Goal: Check status: Check status

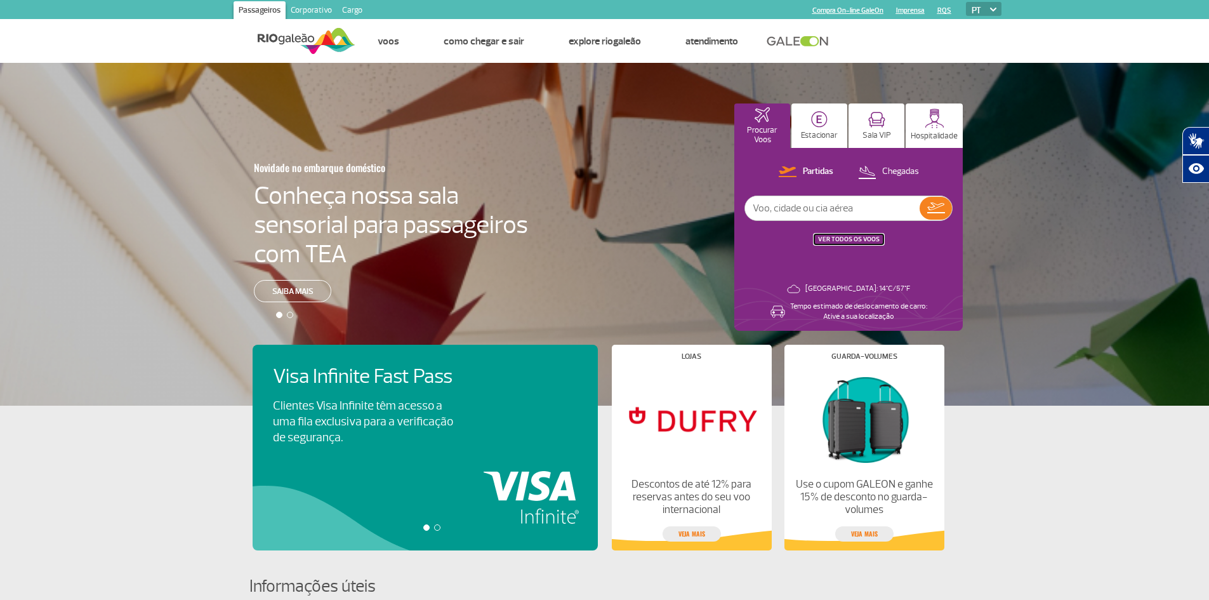
click at [855, 234] on button "VER TODOS OS VOOS" at bounding box center [848, 239] width 69 height 10
click at [857, 240] on link "VER TODOS OS VOOS" at bounding box center [849, 239] width 62 height 8
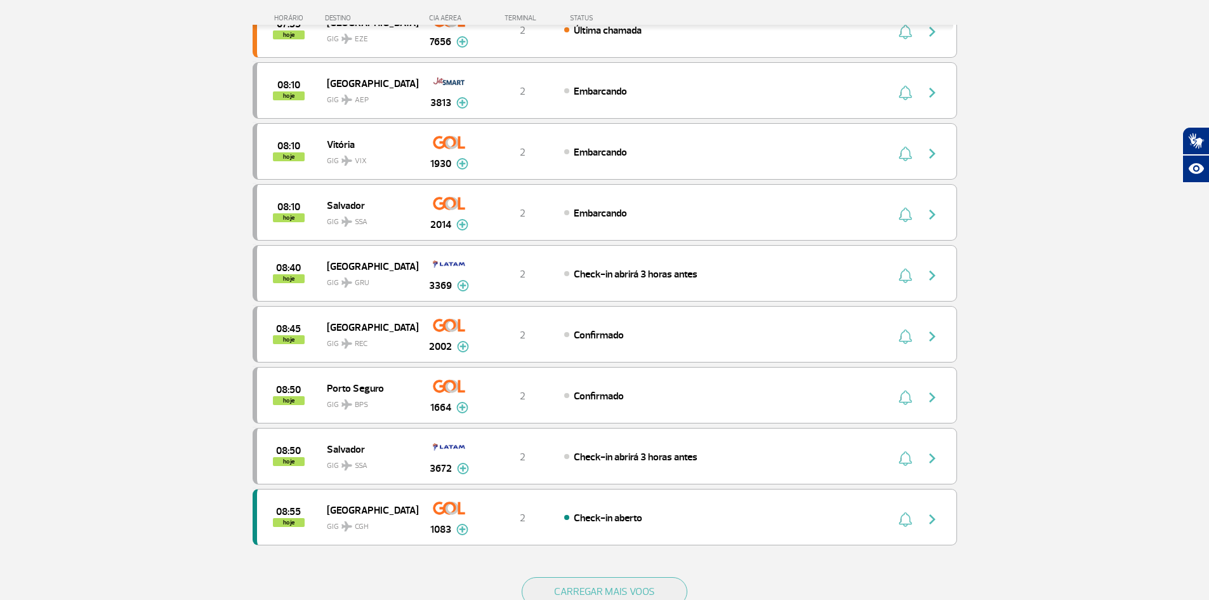
scroll to position [1119, 0]
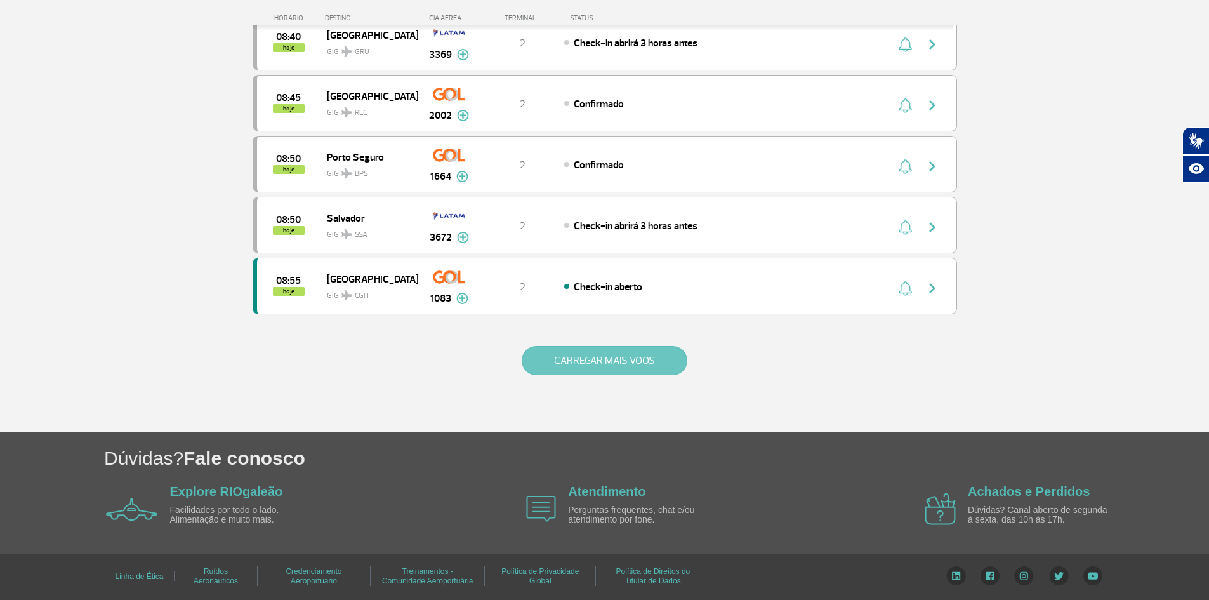
click at [551, 357] on button "CARREGAR MAIS VOOS" at bounding box center [605, 360] width 166 height 29
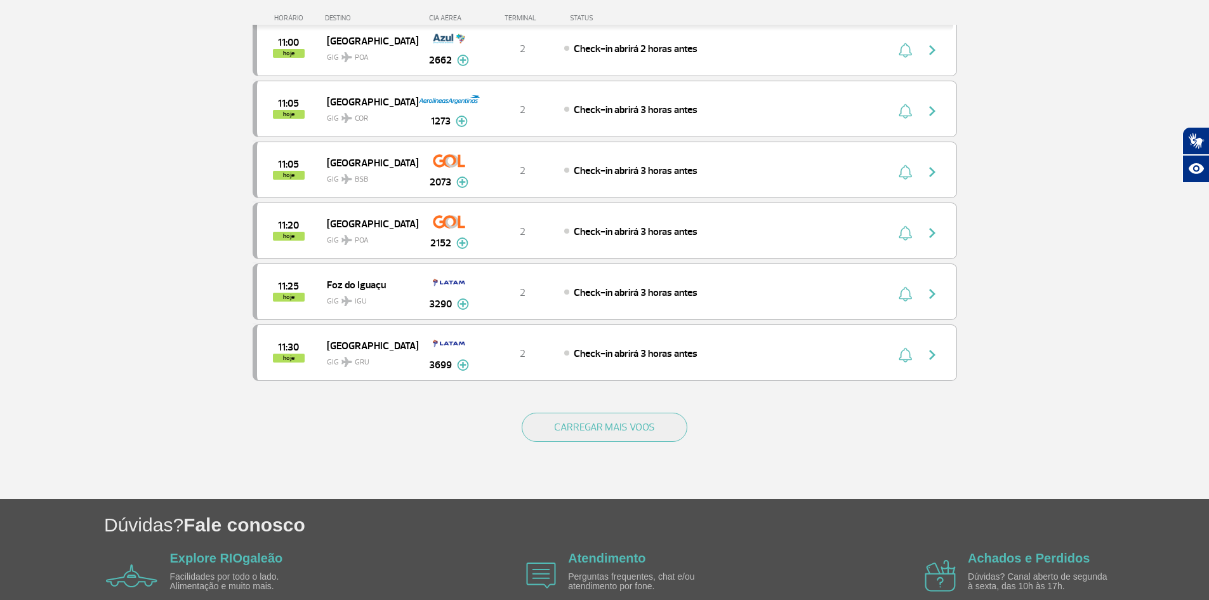
scroll to position [2338, 0]
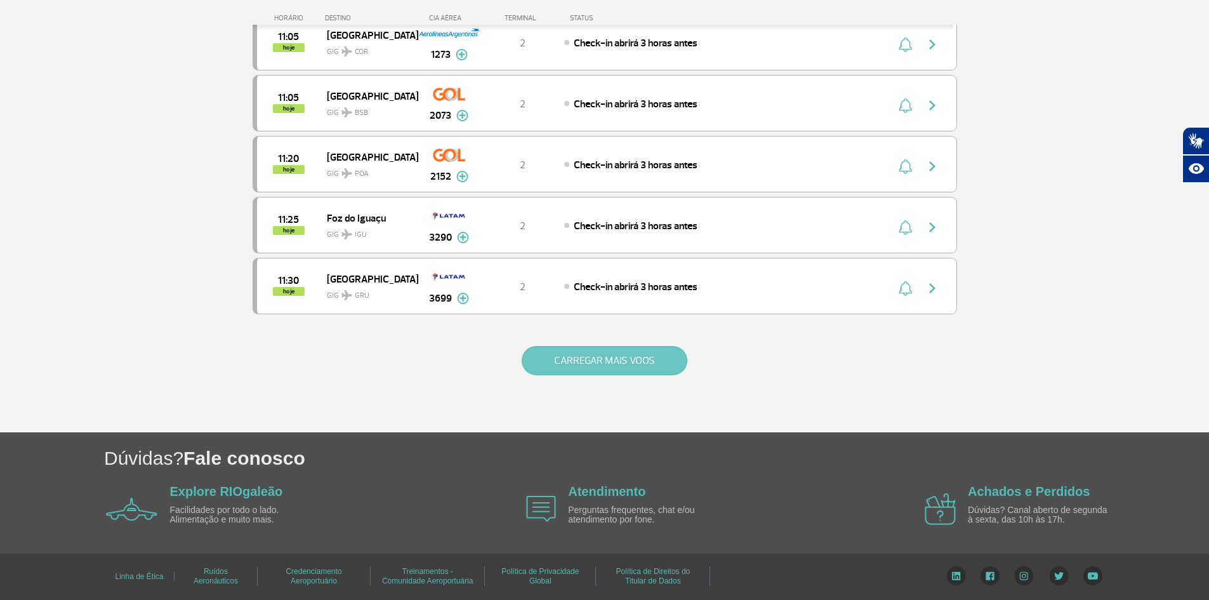
click at [547, 348] on button "CARREGAR MAIS VOOS" at bounding box center [605, 360] width 166 height 29
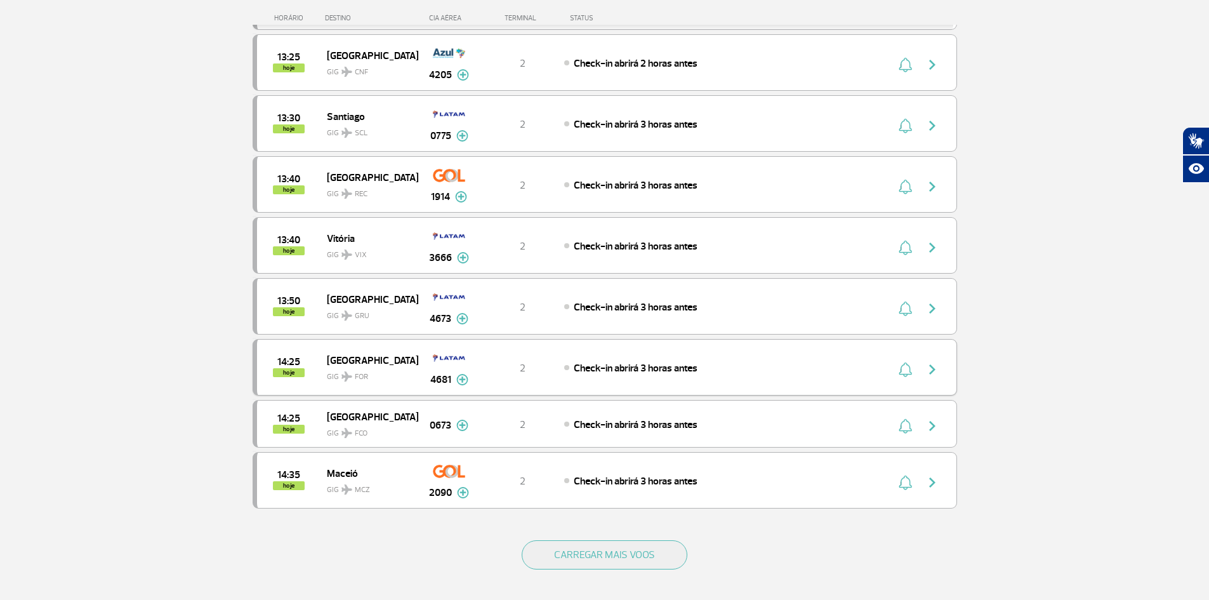
scroll to position [3547, 0]
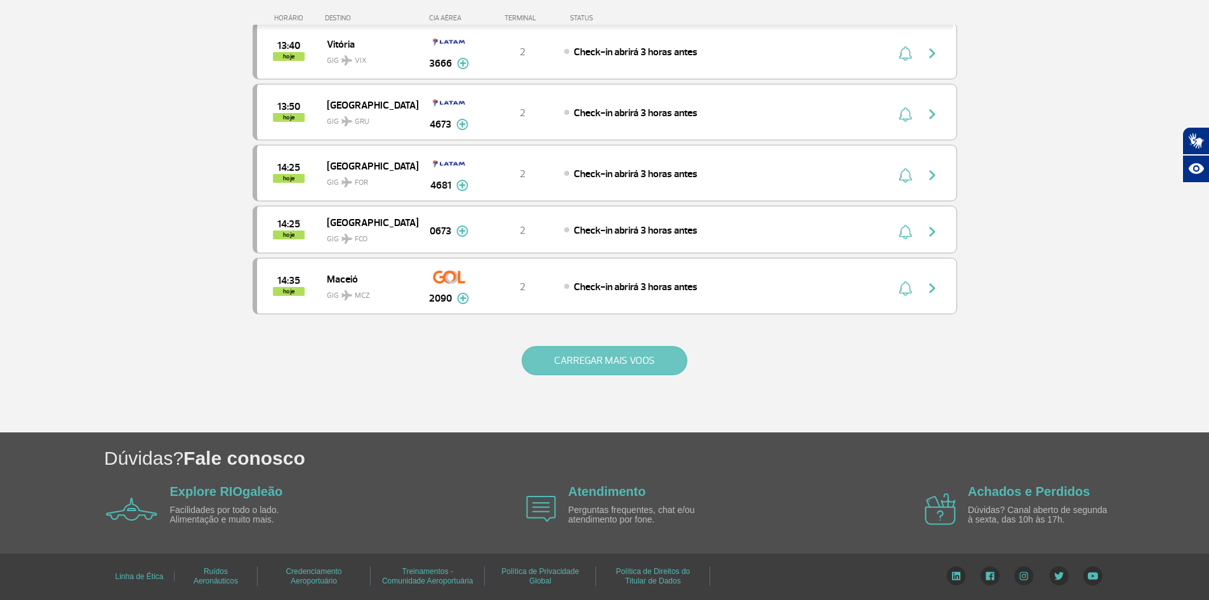
click at [549, 350] on button "CARREGAR MAIS VOOS" at bounding box center [605, 360] width 166 height 29
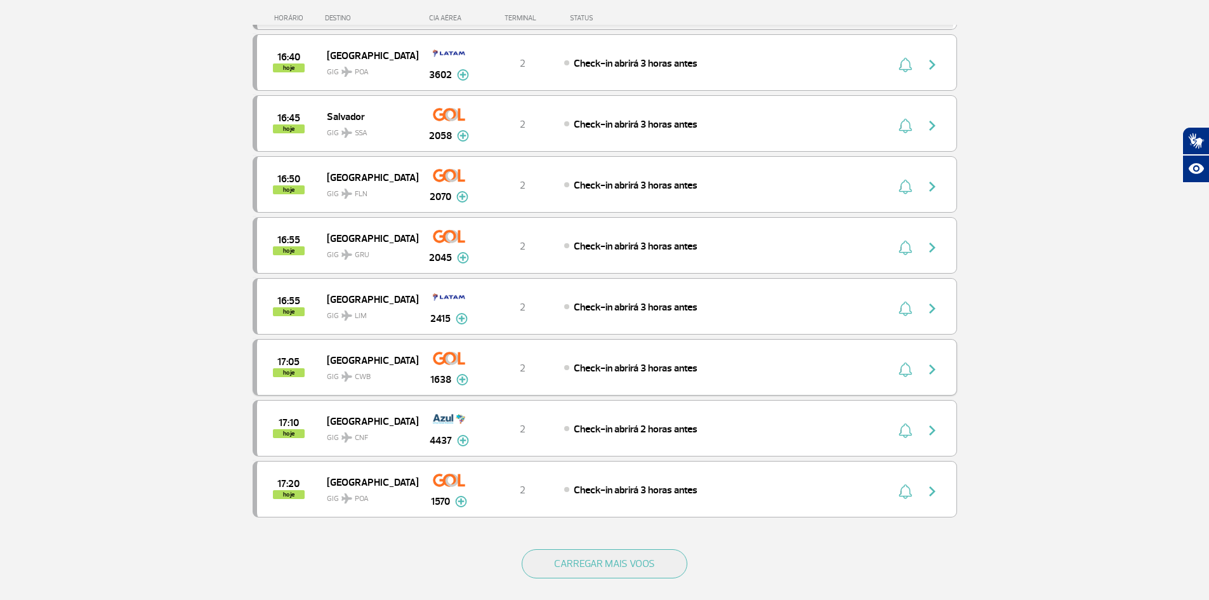
scroll to position [4765, 0]
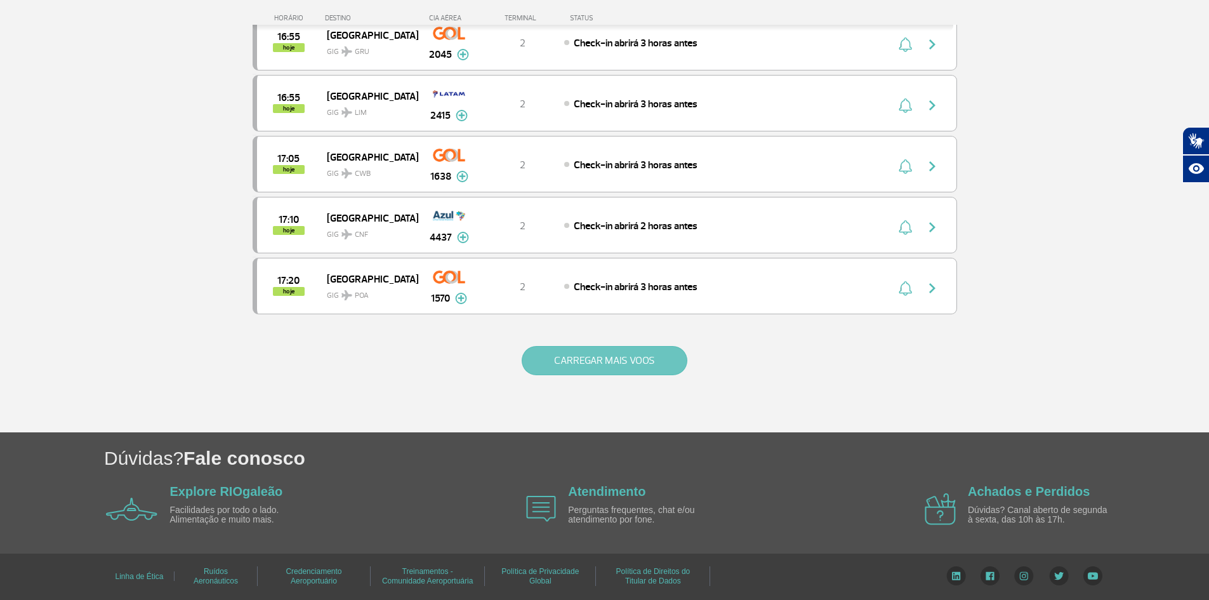
click at [550, 354] on button "CARREGAR MAIS VOOS" at bounding box center [605, 360] width 166 height 29
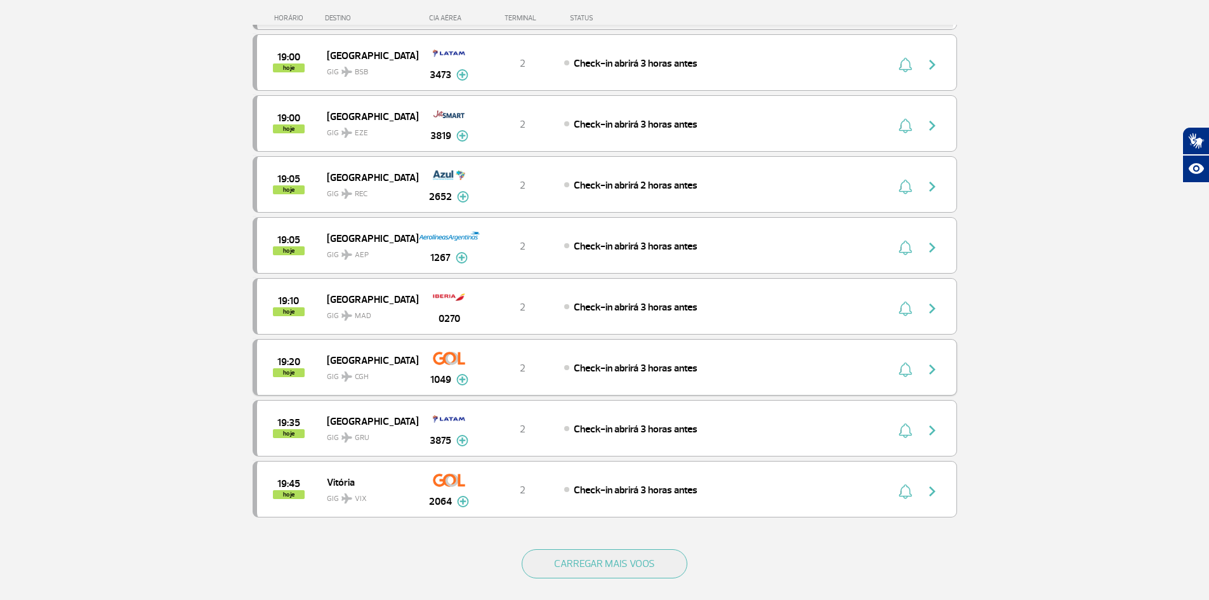
scroll to position [5984, 0]
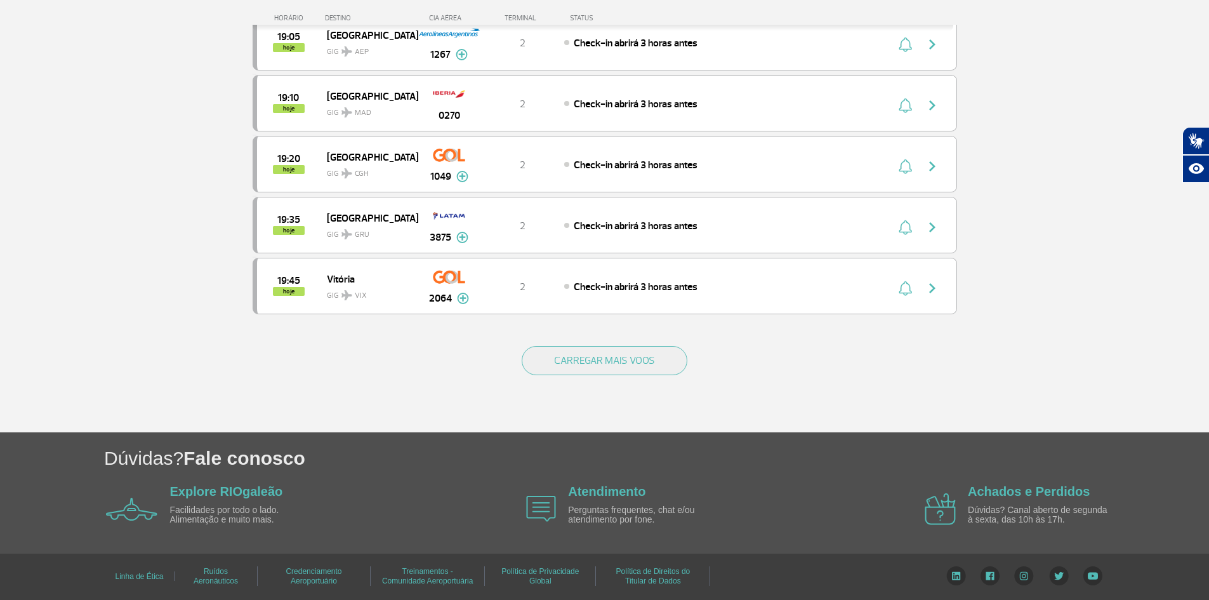
click at [553, 343] on div "CARREGAR MAIS VOOS" at bounding box center [605, 381] width 704 height 102
click at [553, 358] on button "CARREGAR MAIS VOOS" at bounding box center [605, 360] width 166 height 29
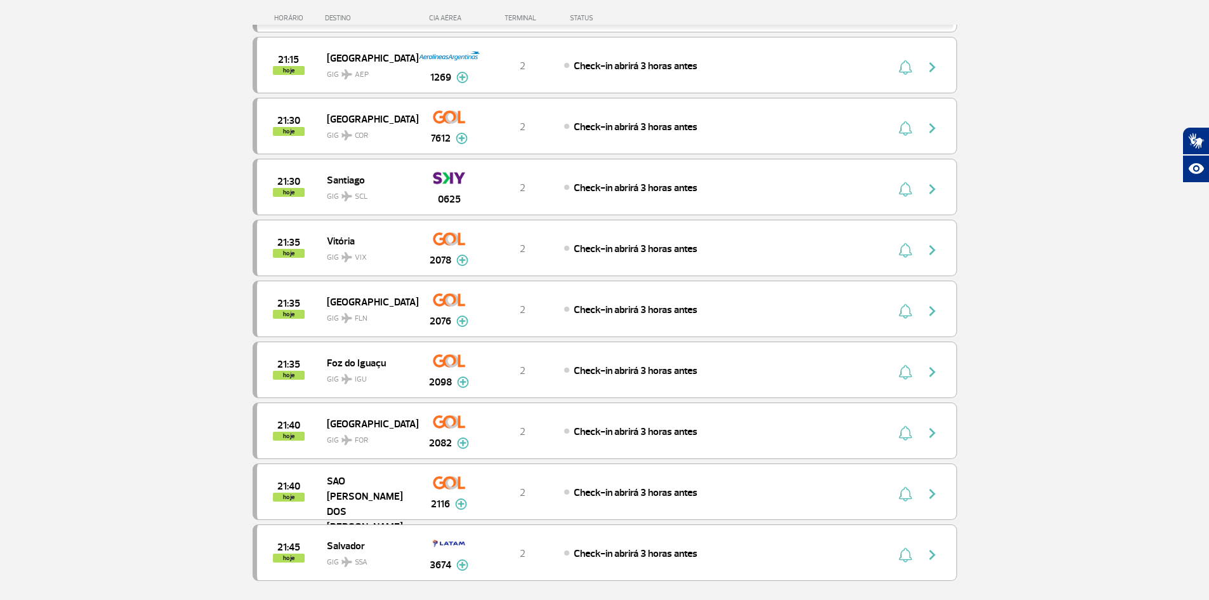
scroll to position [7202, 0]
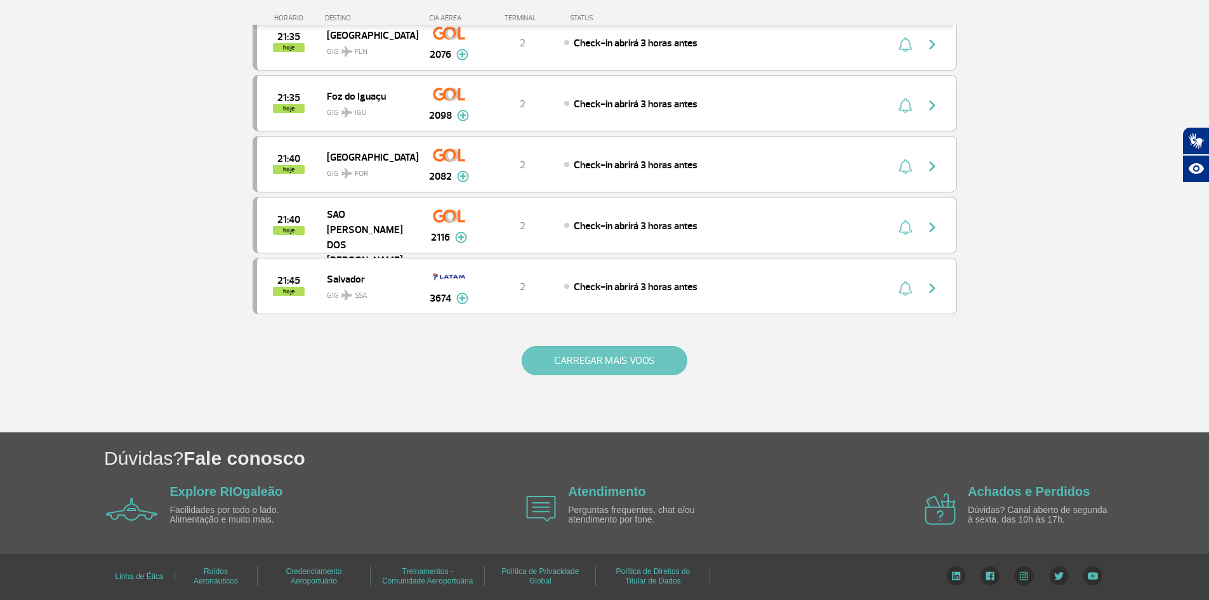
click at [556, 358] on button "CARREGAR MAIS VOOS" at bounding box center [605, 360] width 166 height 29
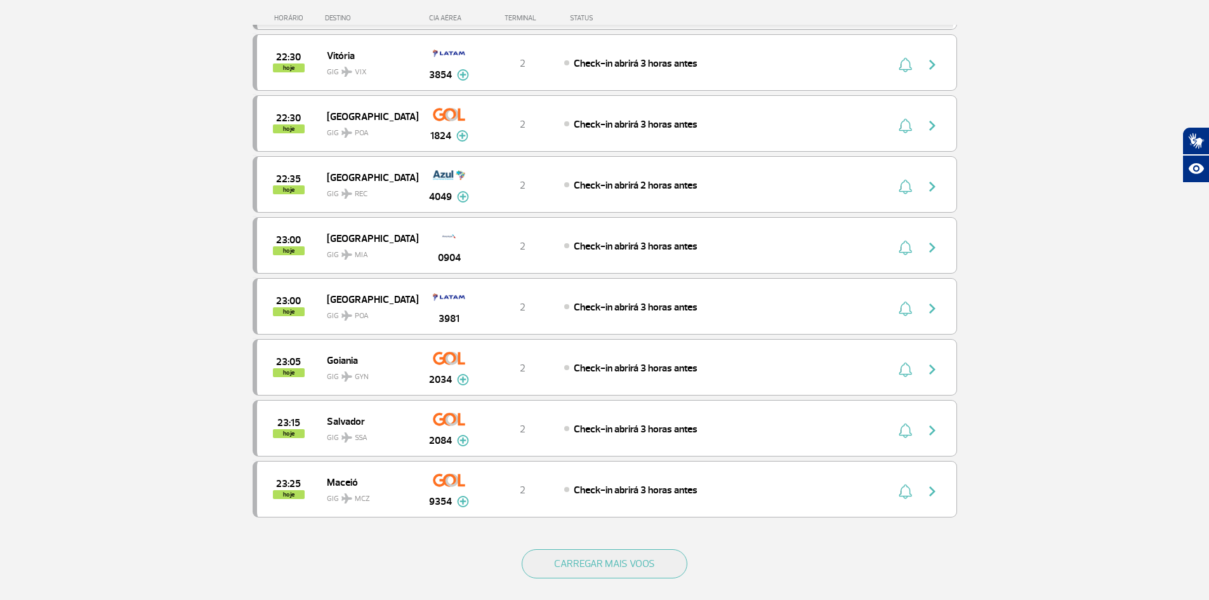
scroll to position [8420, 0]
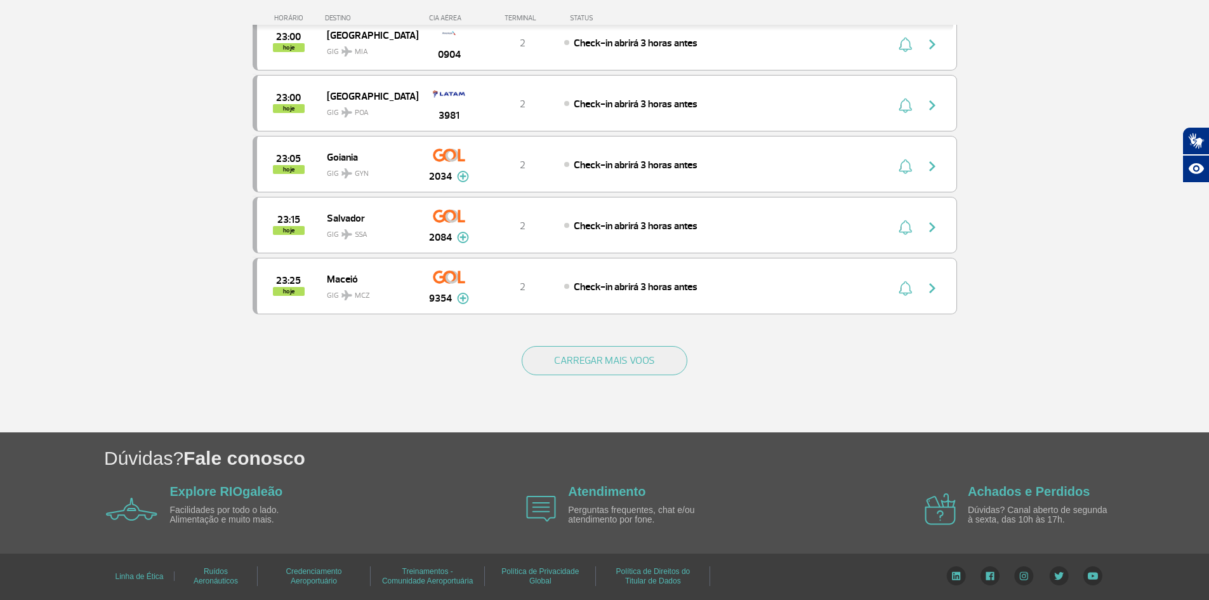
click at [558, 354] on button "CARREGAR MAIS VOOS" at bounding box center [605, 360] width 166 height 29
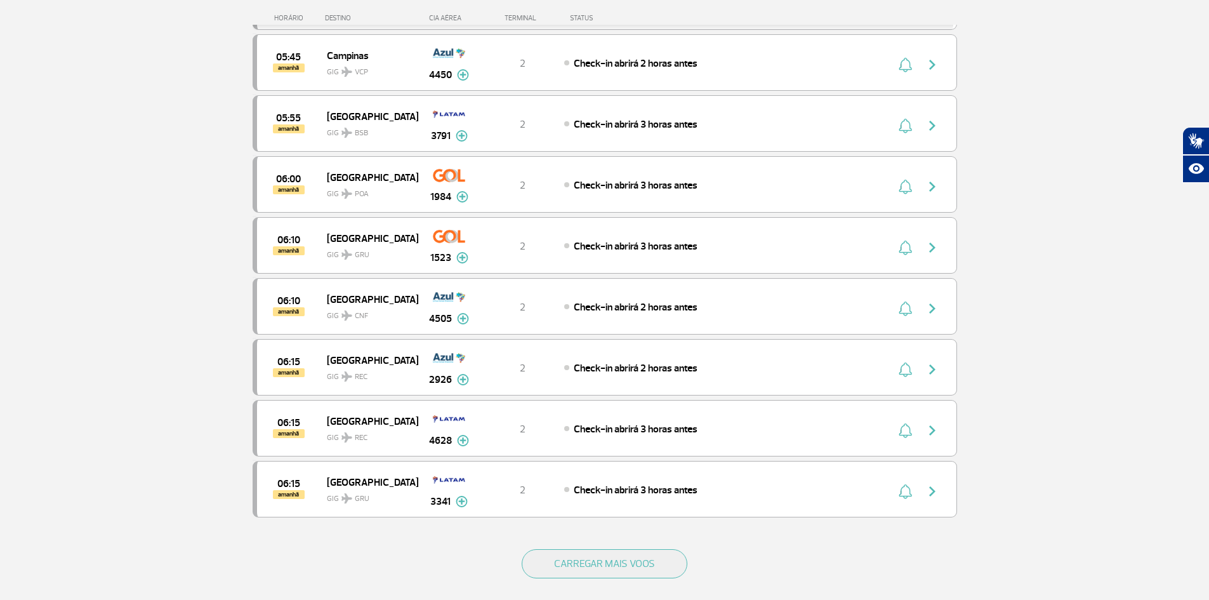
scroll to position [9639, 0]
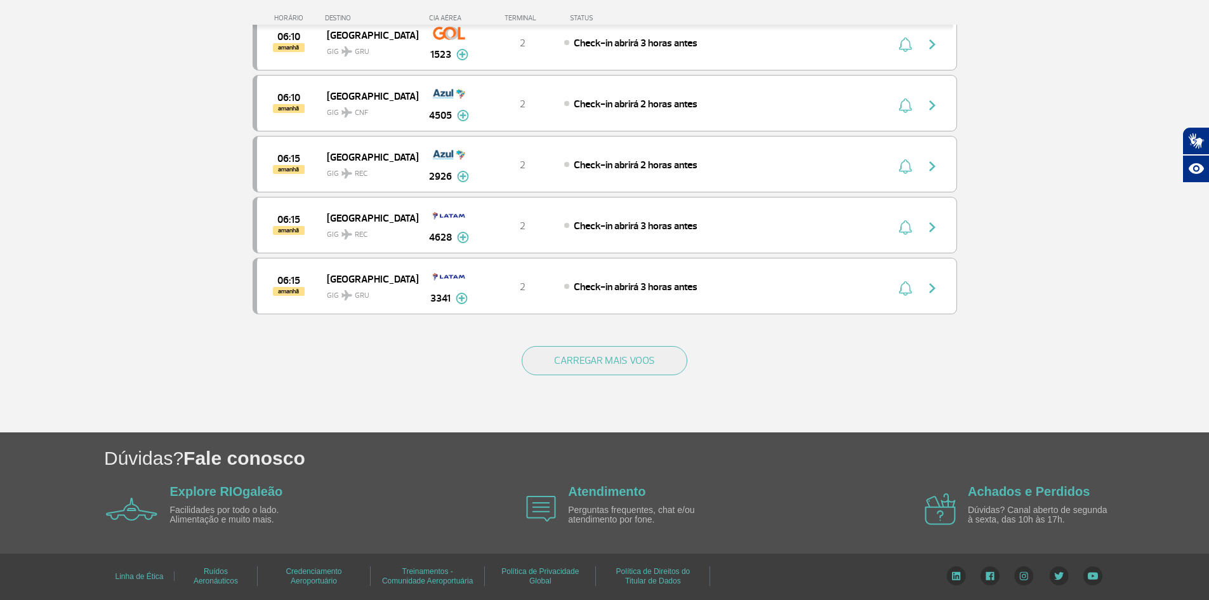
click at [558, 353] on button "CARREGAR MAIS VOOS" at bounding box center [605, 360] width 166 height 29
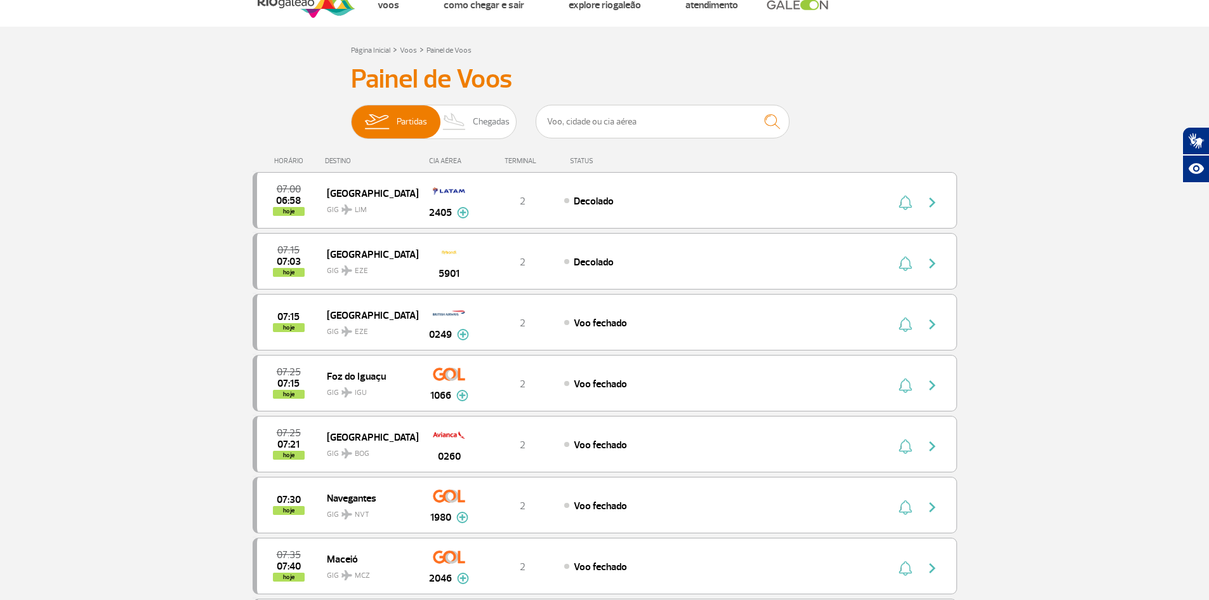
scroll to position [0, 0]
